Goal: Navigation & Orientation: Find specific page/section

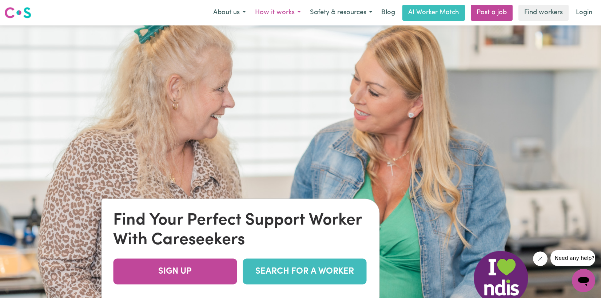
click at [297, 12] on button "How it works" at bounding box center [277, 12] width 55 height 15
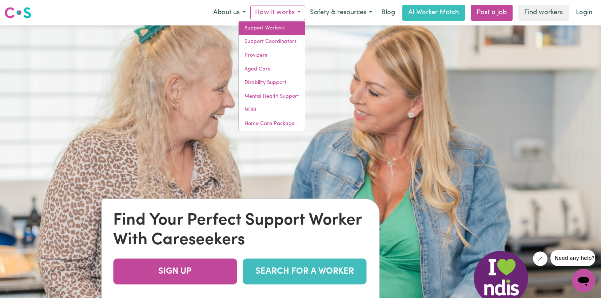
click at [258, 25] on link "Support Workers" at bounding box center [271, 28] width 66 height 14
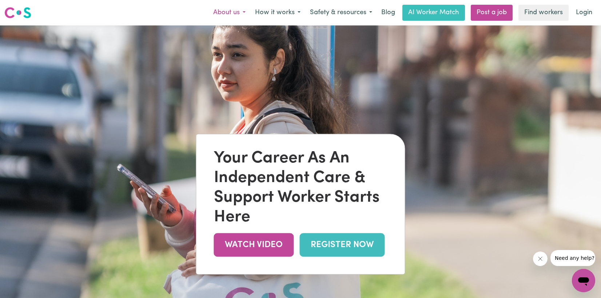
click at [225, 12] on button "About us" at bounding box center [229, 12] width 42 height 15
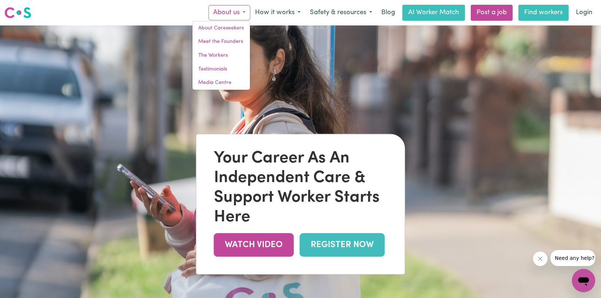
click at [529, 12] on link "Find workers" at bounding box center [543, 13] width 50 height 16
